Goal: Task Accomplishment & Management: Manage account settings

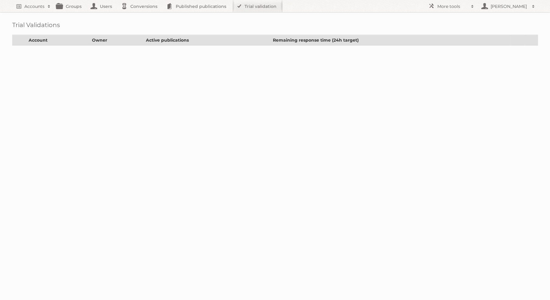
click at [34, 12] on div "Trial Validations Account Owner Active publications Remaining response time (24…" at bounding box center [275, 29] width 550 height 58
click at [34, 8] on h2 "Accounts" at bounding box center [34, 6] width 20 height 6
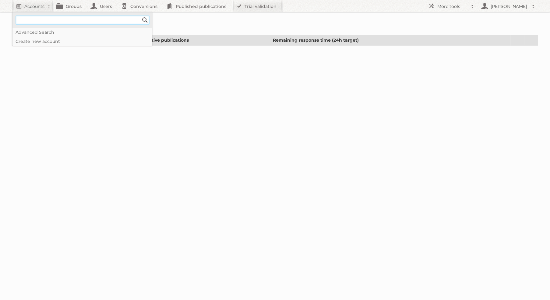
paste input"] "[EMAIL_ADDRESS][DOMAIN_NAME]"
type input"] "[EMAIL_ADDRESS][DOMAIN_NAME]"
click at [140, 16] on input "Search" at bounding box center [144, 20] width 9 height 9
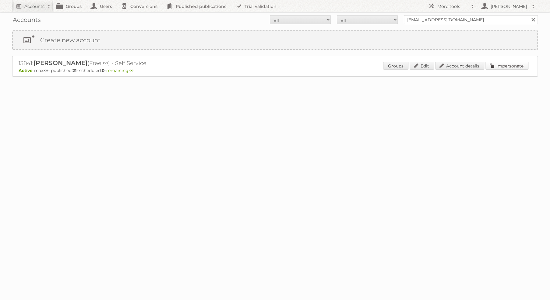
click at [518, 64] on link "Impersonate" at bounding box center [506, 66] width 43 height 8
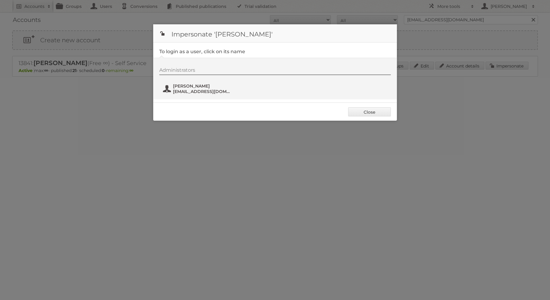
click at [193, 87] on span "Hannah" at bounding box center [202, 85] width 59 height 5
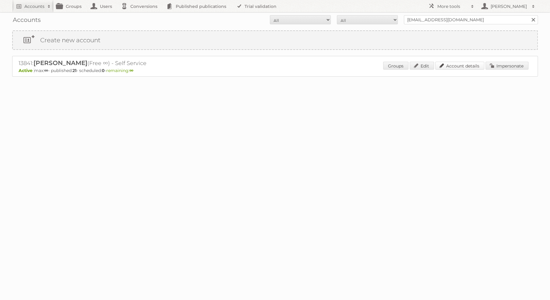
click at [468, 66] on link "Account details" at bounding box center [459, 66] width 49 height 8
click at [431, 24] on input "[EMAIL_ADDRESS][DOMAIN_NAME]" at bounding box center [471, 19] width 134 height 9
type input "sean rice"
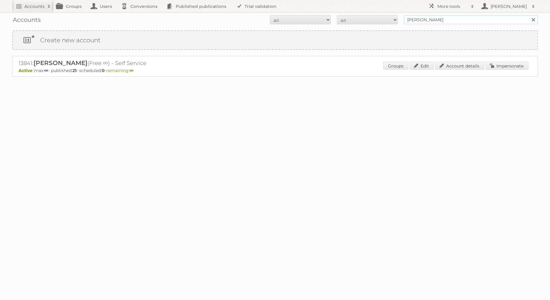
click at [528, 15] on input "Search" at bounding box center [532, 19] width 9 height 9
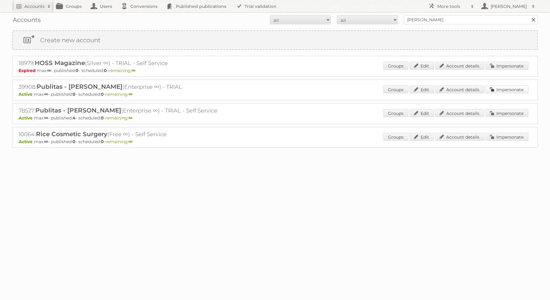
click at [502, 89] on link "Impersonate" at bounding box center [506, 90] width 43 height 8
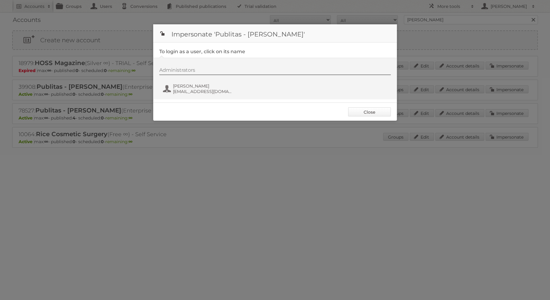
click at [363, 114] on link "Close" at bounding box center [369, 111] width 43 height 9
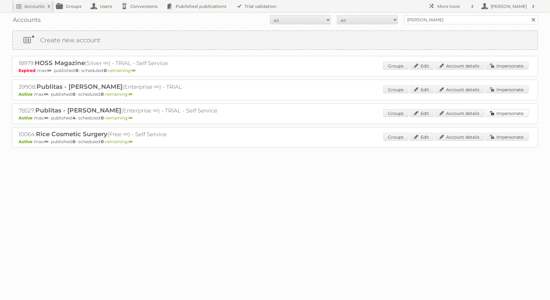
click at [507, 112] on link "Impersonate" at bounding box center [506, 113] width 43 height 8
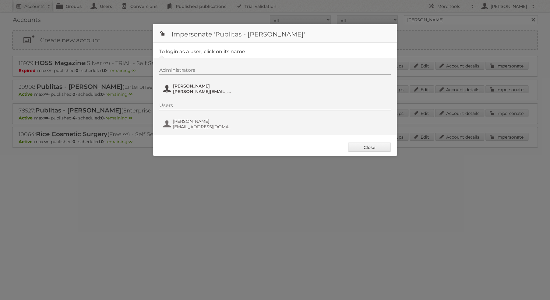
click at [196, 89] on span "sean@publitas.com" at bounding box center [202, 91] width 59 height 5
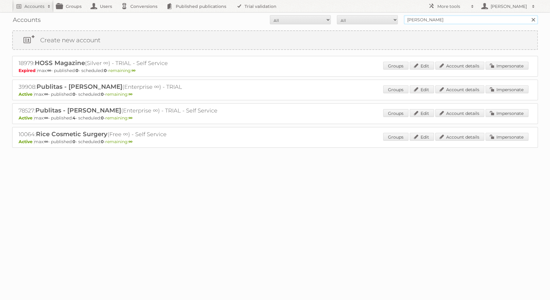
click at [487, 19] on input "sean rice" at bounding box center [471, 19] width 134 height 9
click at [503, 87] on link "Impersonate" at bounding box center [506, 90] width 43 height 8
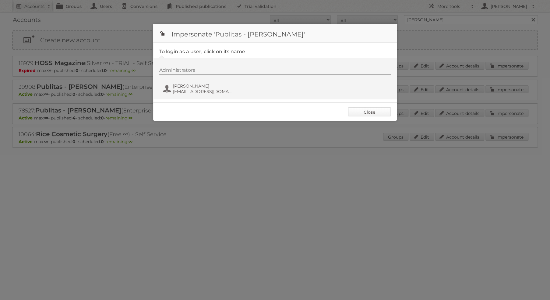
drag, startPoint x: 373, startPoint y: 118, endPoint x: 370, endPoint y: 112, distance: 6.6
click at [372, 116] on div "Close" at bounding box center [275, 112] width 244 height 18
click at [370, 112] on link "Close" at bounding box center [369, 111] width 43 height 9
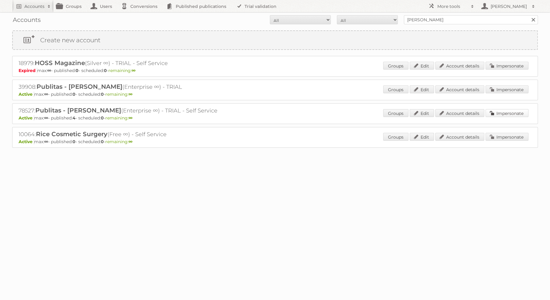
click at [498, 112] on link "Impersonate" at bounding box center [506, 113] width 43 height 8
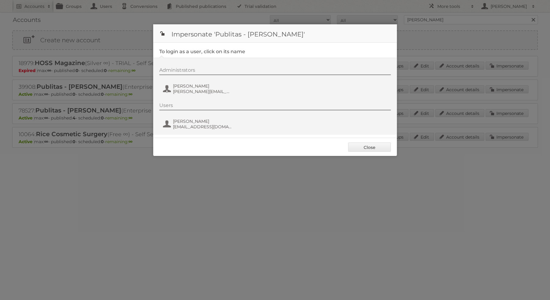
click at [204, 80] on div "Administrators Sean Rice sean@publitas.com" at bounding box center [277, 81] width 237 height 29
click at [199, 89] on span "sean@publitas.com" at bounding box center [202, 91] width 59 height 5
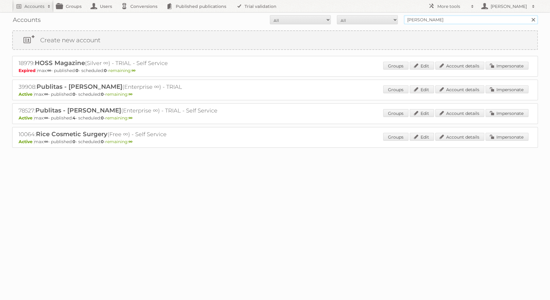
click at [439, 23] on input "sean rice" at bounding box center [471, 19] width 134 height 9
paste input "hello@hannahgreenwoodphoto.com"
type input "hello@hannahgreenwoodphoto.com"
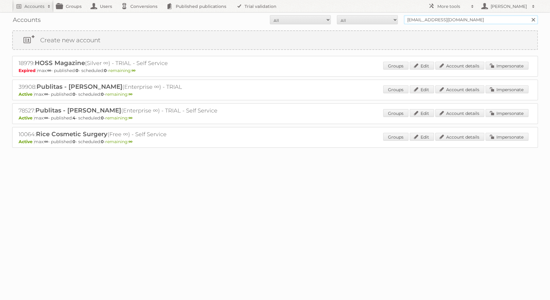
click at [528, 15] on input "Search" at bounding box center [532, 19] width 9 height 9
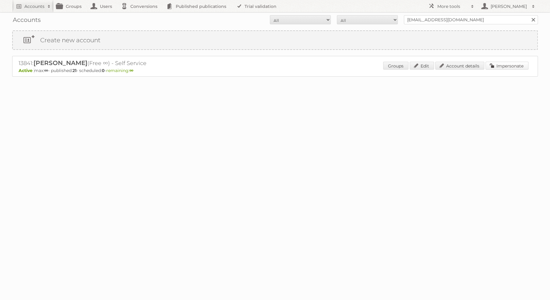
click at [506, 65] on link "Impersonate" at bounding box center [506, 66] width 43 height 8
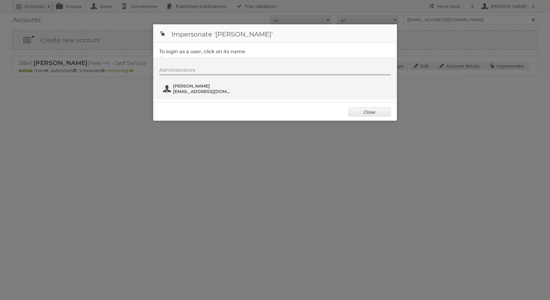
click at [205, 91] on span "[EMAIL_ADDRESS][DOMAIN_NAME]" at bounding box center [202, 91] width 59 height 5
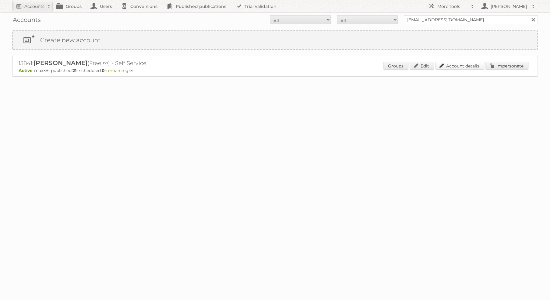
click at [458, 65] on link "Account details" at bounding box center [459, 66] width 49 height 8
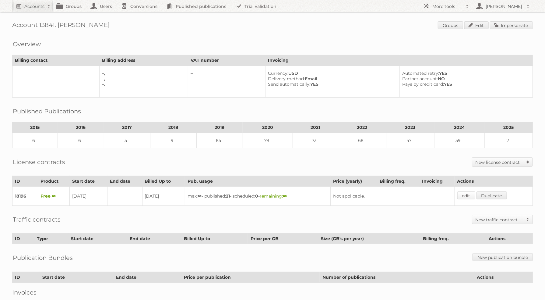
click at [470, 193] on link "edit" at bounding box center [466, 196] width 18 height 8
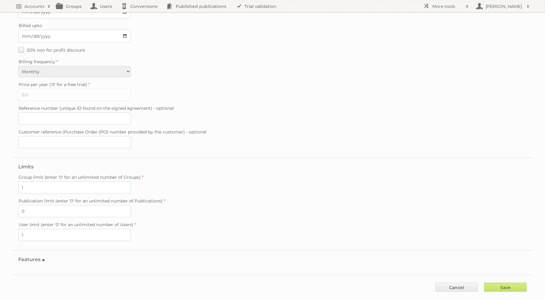
scroll to position [86, 0]
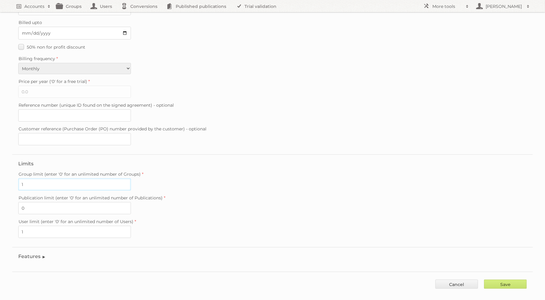
drag, startPoint x: 32, startPoint y: 179, endPoint x: 17, endPoint y: 176, distance: 15.2
click at [17, 176] on fieldset "Limits Group limit (enter '0' for an unlimited number of Groups) 1 Publication …" at bounding box center [272, 201] width 521 height 93
type input "2"
click at [517, 280] on input "Save" at bounding box center [505, 284] width 43 height 9
type input "..."
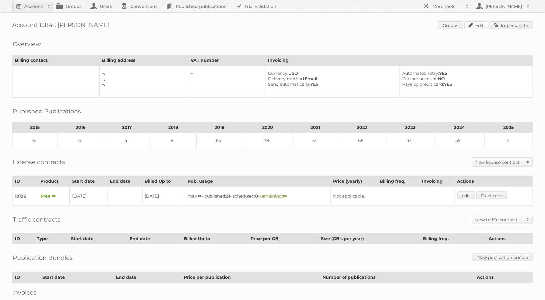
click at [482, 28] on link "Edit" at bounding box center [476, 25] width 24 height 8
click at [469, 192] on link "edit" at bounding box center [466, 196] width 18 height 8
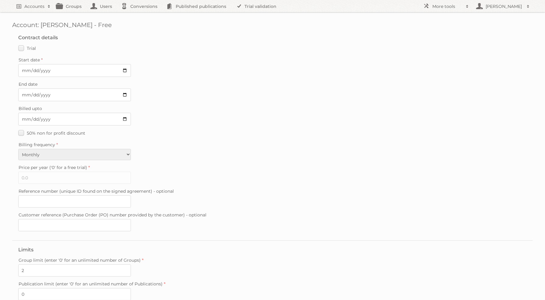
scroll to position [86, 0]
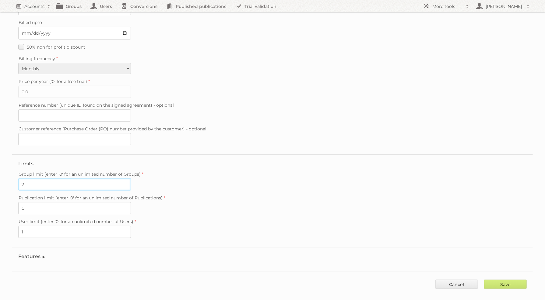
click at [51, 179] on input "2" at bounding box center [74, 185] width 113 height 12
type input "1"
click at [505, 280] on input "Save" at bounding box center [505, 284] width 43 height 9
type input "..."
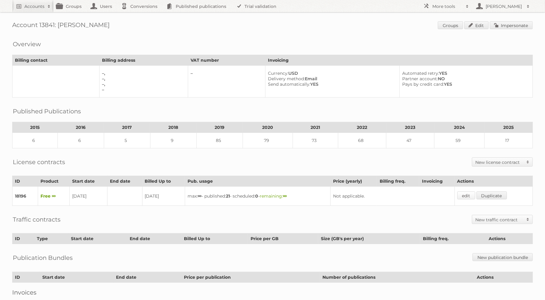
click at [465, 192] on link "edit" at bounding box center [466, 196] width 18 height 8
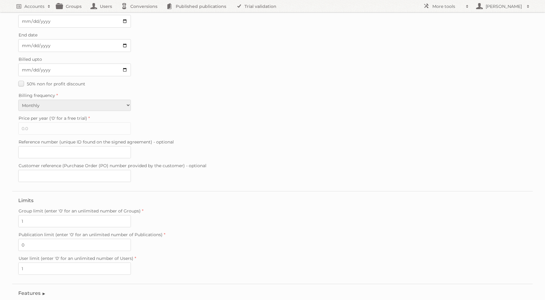
scroll to position [86, 0]
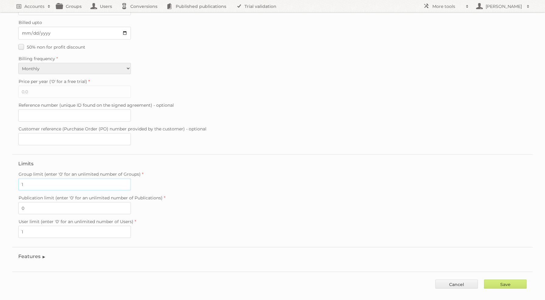
drag, startPoint x: 19, startPoint y: 173, endPoint x: 25, endPoint y: 177, distance: 7.2
click at [19, 179] on input "1" at bounding box center [74, 185] width 113 height 12
drag, startPoint x: 28, startPoint y: 177, endPoint x: 21, endPoint y: 180, distance: 7.3
click at [12, 177] on div "Account: Hannah Costello - Free Contract details Trial Verified trial Start dat…" at bounding box center [272, 105] width 545 height 383
type input "2"
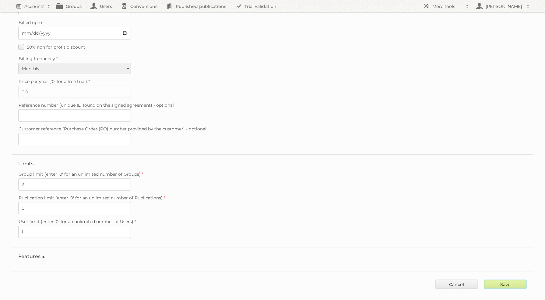
click at [493, 280] on input "Save" at bounding box center [505, 284] width 43 height 9
type input "..."
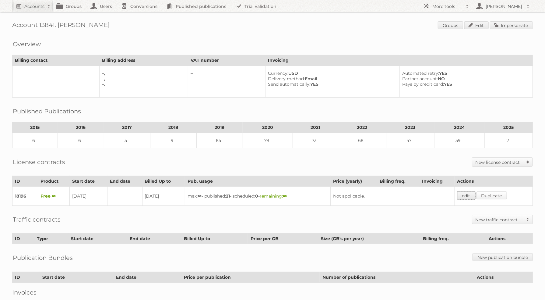
drag, startPoint x: 471, startPoint y: 192, endPoint x: 479, endPoint y: 191, distance: 8.0
click at [470, 192] on link "edit" at bounding box center [466, 196] width 18 height 8
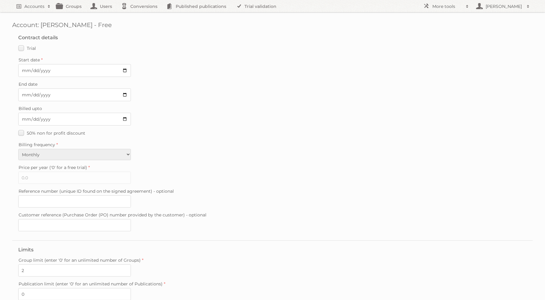
scroll to position [86, 0]
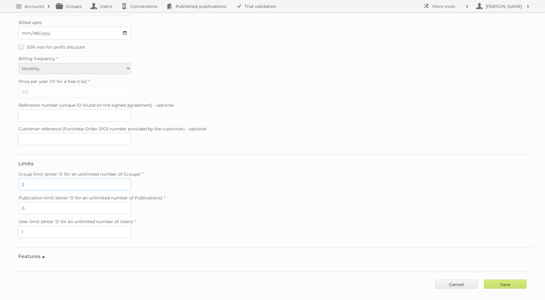
drag, startPoint x: 46, startPoint y: 177, endPoint x: 16, endPoint y: 176, distance: 29.8
click at [11, 175] on div "Account: [PERSON_NAME] - Free Contract details Trial Verified trial Start date …" at bounding box center [272, 105] width 545 height 383
type input "1"
click at [511, 280] on input "Save" at bounding box center [505, 284] width 43 height 9
type input "..."
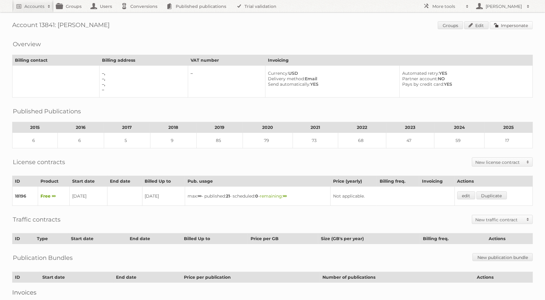
click at [521, 26] on link "Impersonate" at bounding box center [511, 25] width 43 height 8
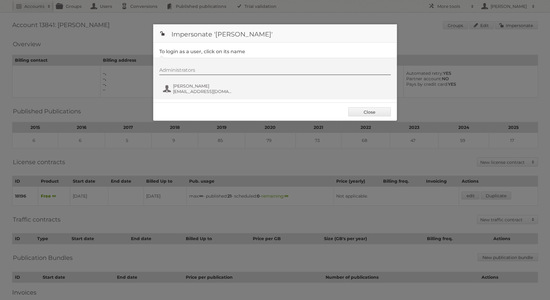
click at [234, 89] on div "Administrators [PERSON_NAME] [EMAIL_ADDRESS][DOMAIN_NAME]" at bounding box center [277, 81] width 237 height 29
click at [217, 89] on span "hello@hannahgreenwoodphoto.com" at bounding box center [202, 91] width 59 height 5
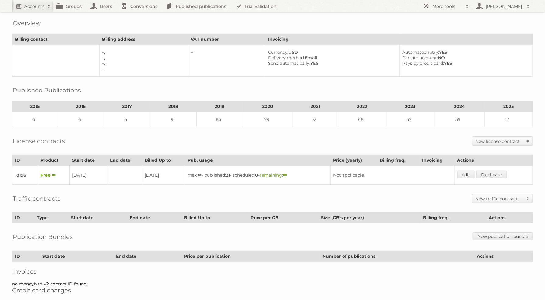
scroll to position [39, 0]
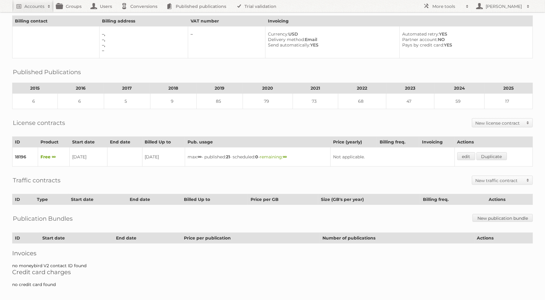
click at [471, 158] on td "edit Duplicate" at bounding box center [493, 157] width 78 height 19
click at [470, 156] on td "edit Duplicate" at bounding box center [493, 157] width 78 height 19
click at [469, 153] on link "edit" at bounding box center [466, 157] width 18 height 8
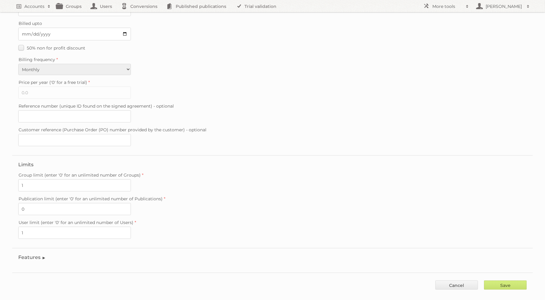
scroll to position [86, 0]
drag, startPoint x: 38, startPoint y: 179, endPoint x: 14, endPoint y: 179, distance: 24.4
click at [14, 179] on fieldset "Limits Group limit (enter '0' for an unlimited number of Groups) 1 Publication …" at bounding box center [272, 201] width 521 height 93
type input "2"
click at [493, 280] on input "Save" at bounding box center [505, 284] width 43 height 9
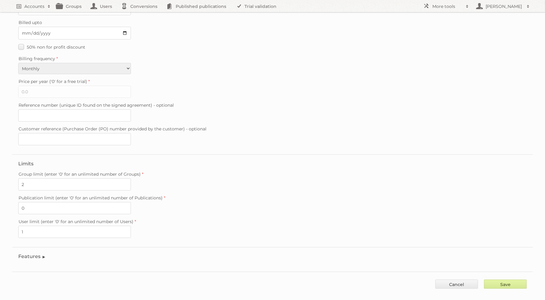
type input "..."
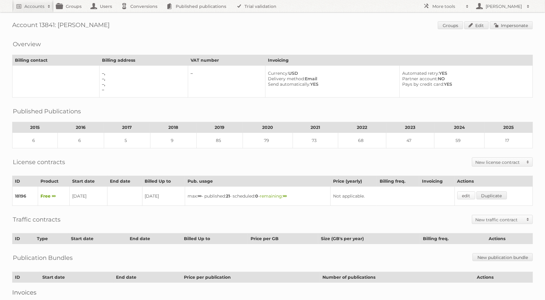
click at [472, 192] on link "edit" at bounding box center [466, 196] width 18 height 8
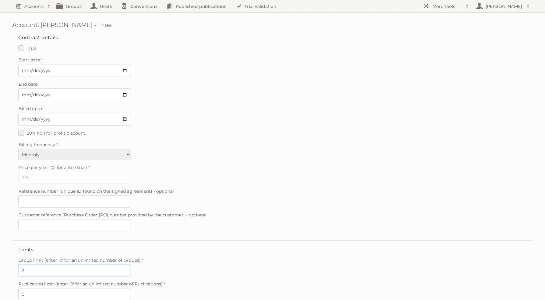
drag, startPoint x: 42, startPoint y: 260, endPoint x: 35, endPoint y: 263, distance: 7.8
click at [19, 265] on input "2" at bounding box center [74, 271] width 113 height 12
drag, startPoint x: 29, startPoint y: 265, endPoint x: 6, endPoint y: 265, distance: 22.5
click at [6, 265] on div "Account: [PERSON_NAME] - Free Contract details Trial Verified trial Start date …" at bounding box center [272, 191] width 545 height 383
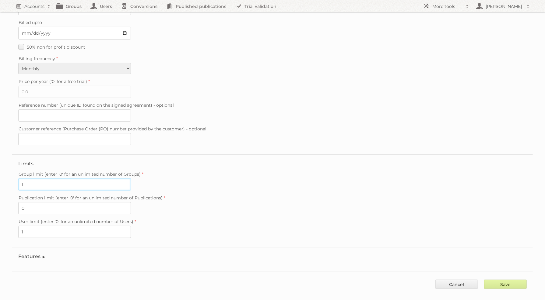
type input "1"
click at [494, 280] on input "Save" at bounding box center [505, 284] width 43 height 9
type input "..."
